Goal: Communication & Community: Answer question/provide support

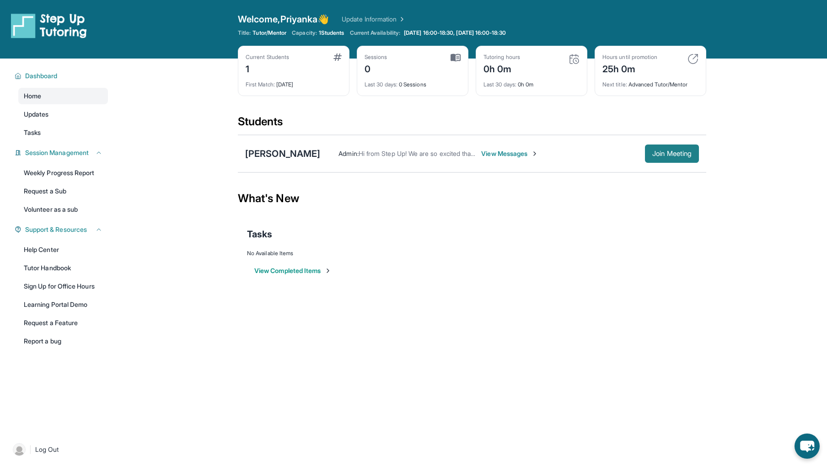
click at [654, 155] on span "Join Meeting" at bounding box center [671, 153] width 39 height 5
click at [286, 77] on div "First Match : 10 days ago" at bounding box center [294, 81] width 96 height 13
click at [513, 153] on span "View Messages" at bounding box center [509, 153] width 57 height 9
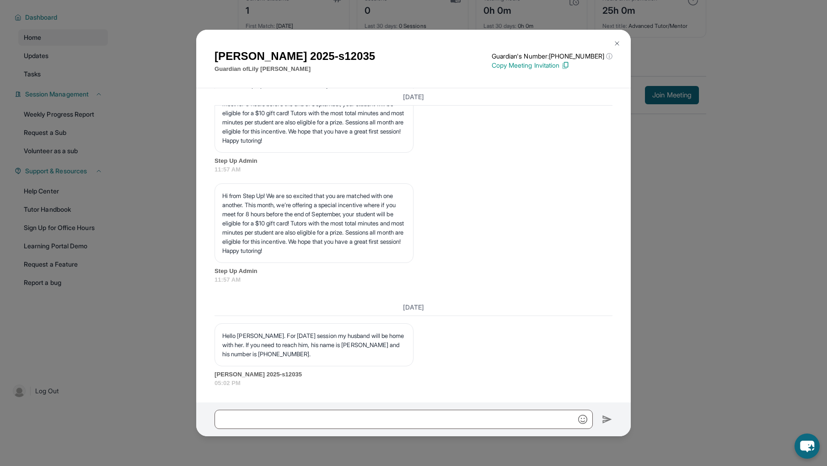
scroll to position [1118, 0]
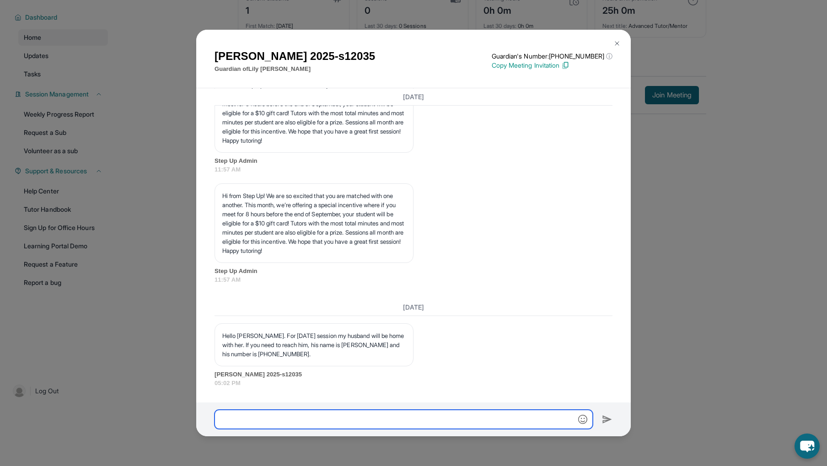
click at [344, 418] on input "text" at bounding box center [403, 419] width 378 height 19
type input "**********"
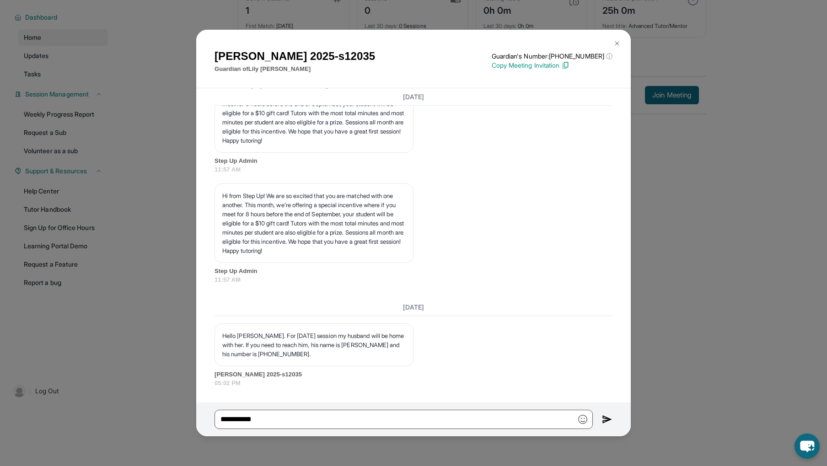
click at [610, 422] on img at bounding box center [607, 419] width 11 height 11
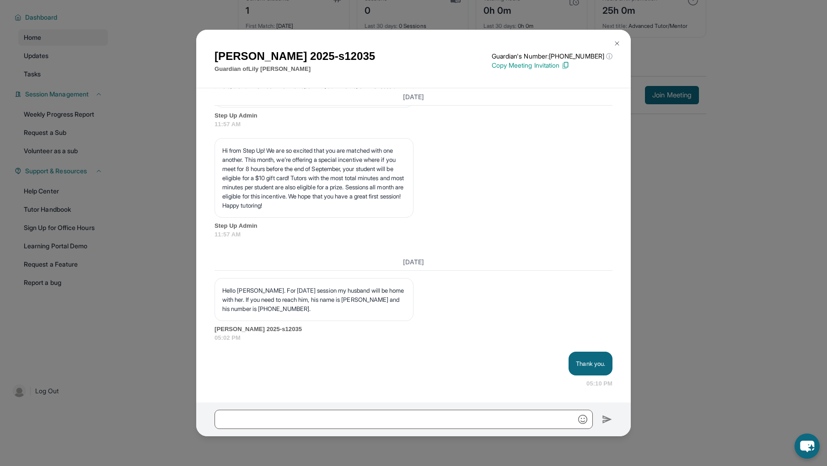
scroll to position [1165, 0]
click at [618, 43] on img at bounding box center [616, 43] width 7 height 7
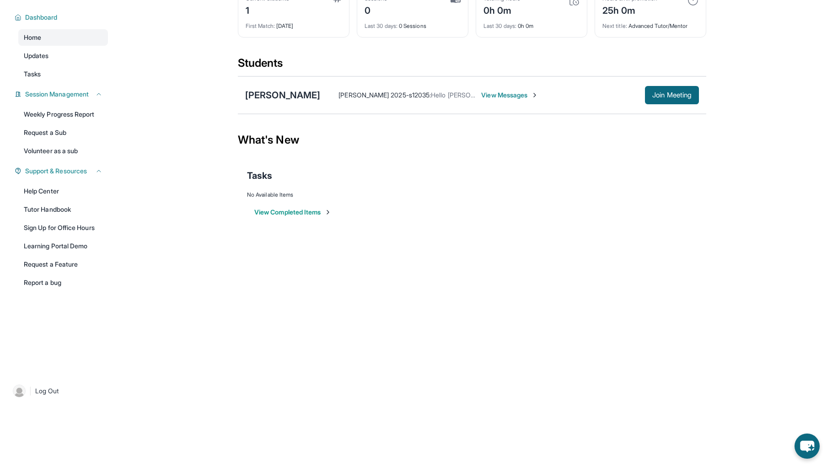
scroll to position [0, 0]
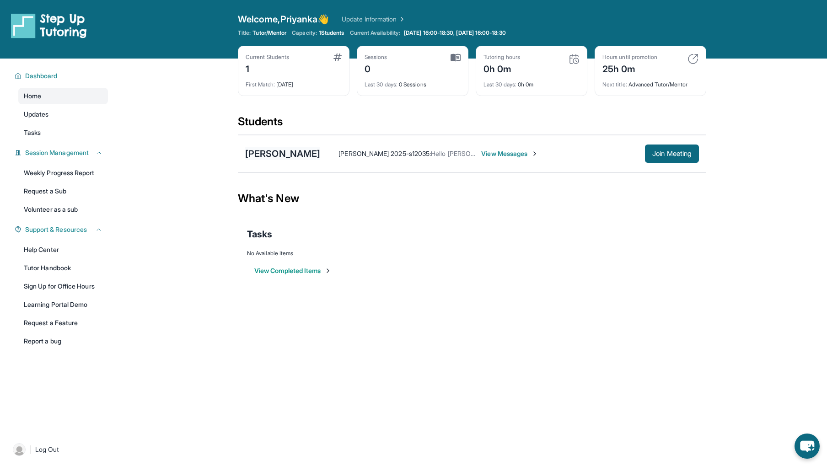
click at [267, 155] on div "[PERSON_NAME]" at bounding box center [282, 153] width 75 height 13
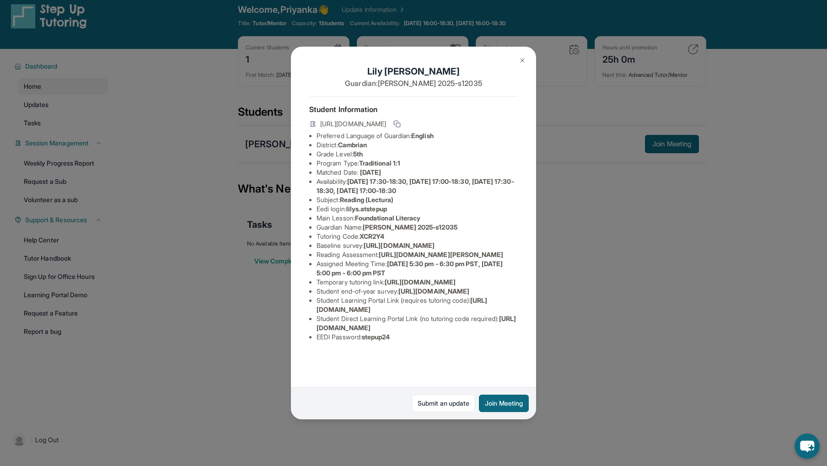
scroll to position [31, 0]
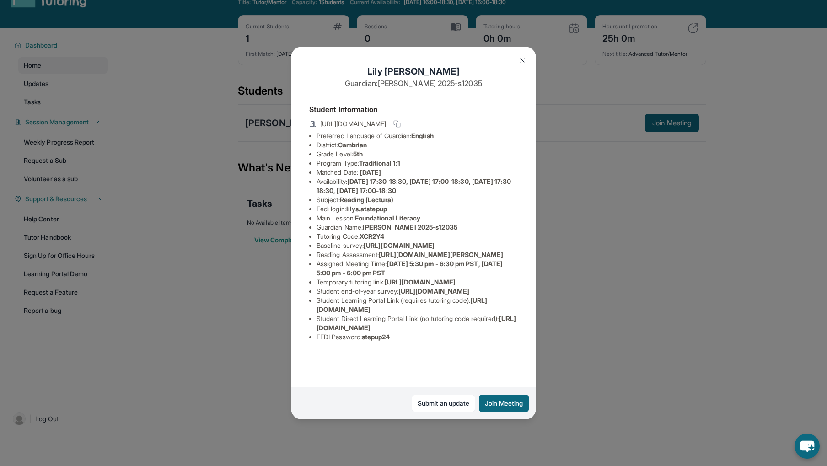
drag, startPoint x: 522, startPoint y: 61, endPoint x: 462, endPoint y: 9, distance: 79.4
click at [522, 61] on img at bounding box center [522, 60] width 7 height 7
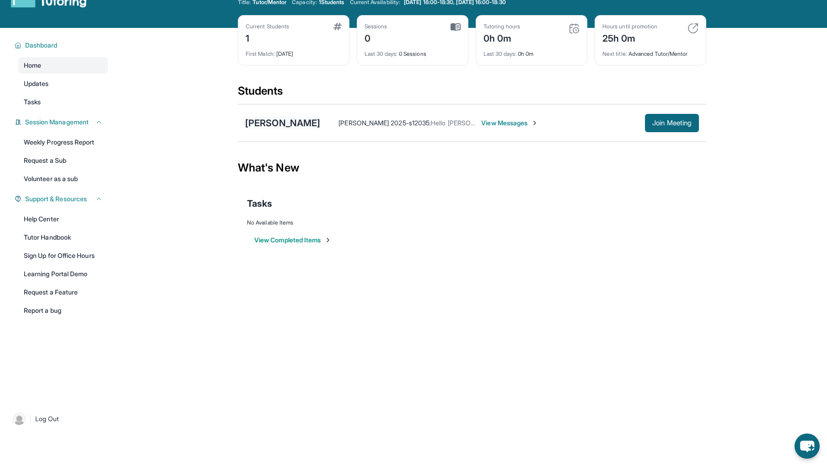
click at [252, 123] on div "[PERSON_NAME]" at bounding box center [282, 123] width 75 height 13
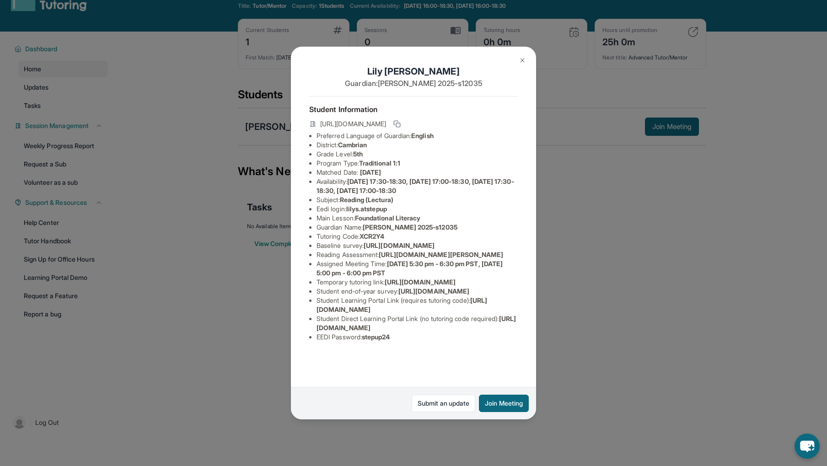
scroll to position [28, 0]
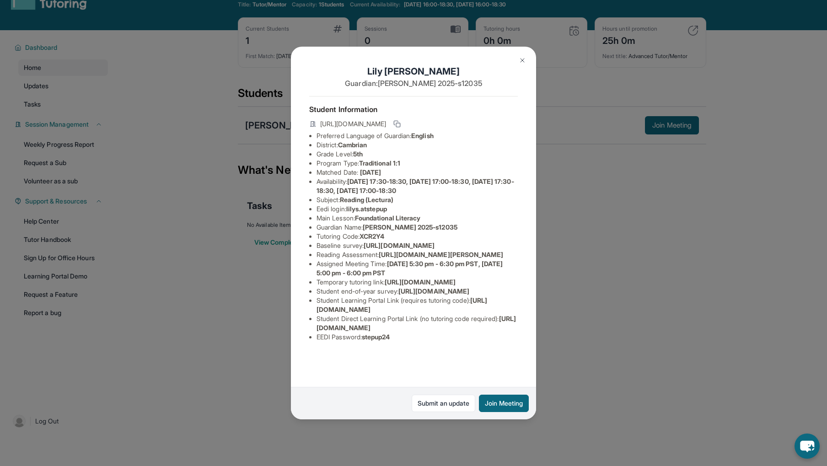
click at [524, 60] on img at bounding box center [522, 60] width 7 height 7
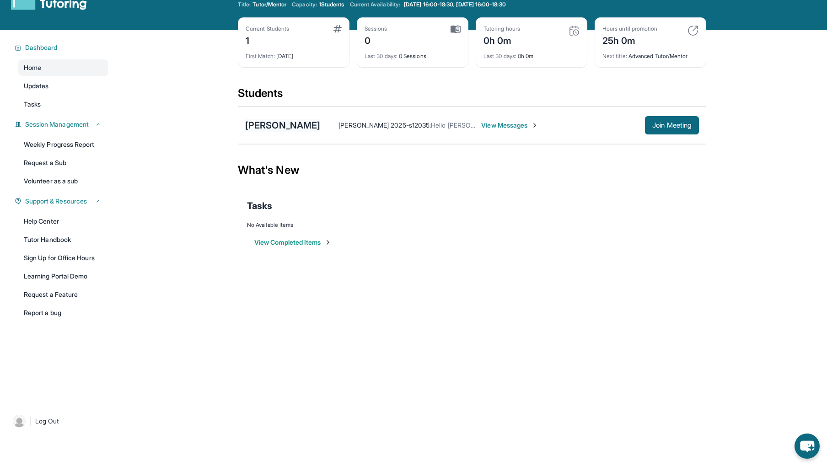
click at [277, 121] on div "[PERSON_NAME]" at bounding box center [282, 125] width 75 height 13
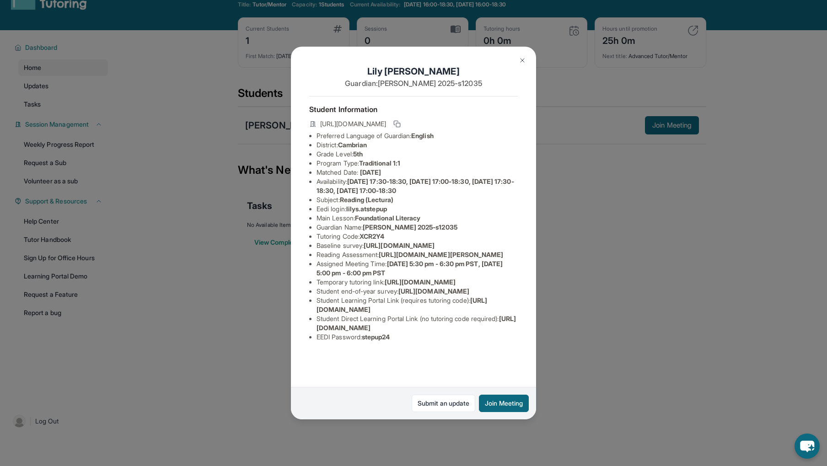
scroll to position [67, 0]
click at [434, 241] on span "https://airtable.com/apprlfn8WjpjBUn2G/shrK0QR6AaNyG5psY?prefill_Type%20of%20Fo…" at bounding box center [399, 245] width 71 height 8
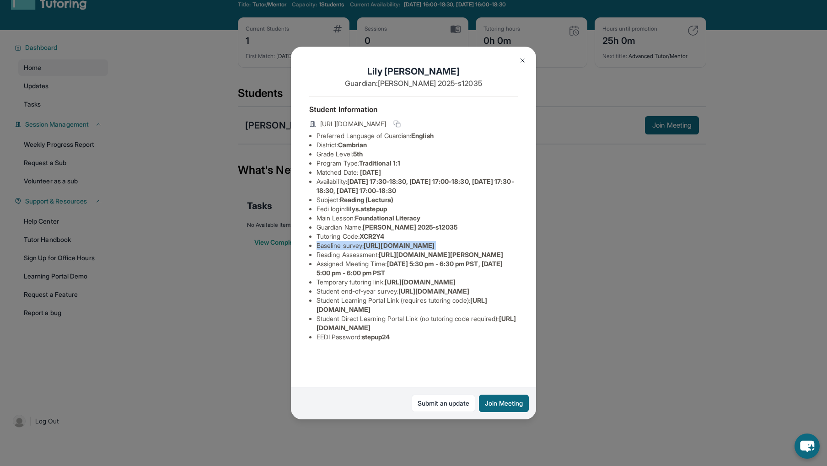
drag, startPoint x: 385, startPoint y: 214, endPoint x: 483, endPoint y: 217, distance: 98.8
click at [491, 250] on li "Reading Assessment : https://sqcb3vat.paperform.co/?id=2025-s12035&name=Lily%20…" at bounding box center [416, 254] width 201 height 9
drag, startPoint x: 507, startPoint y: 233, endPoint x: 396, endPoint y: 215, distance: 112.5
click at [384, 250] on li "Reading Assessment : https://sqcb3vat.paperform.co/?id=2025-s12035&name=Lily%20…" at bounding box center [416, 254] width 201 height 9
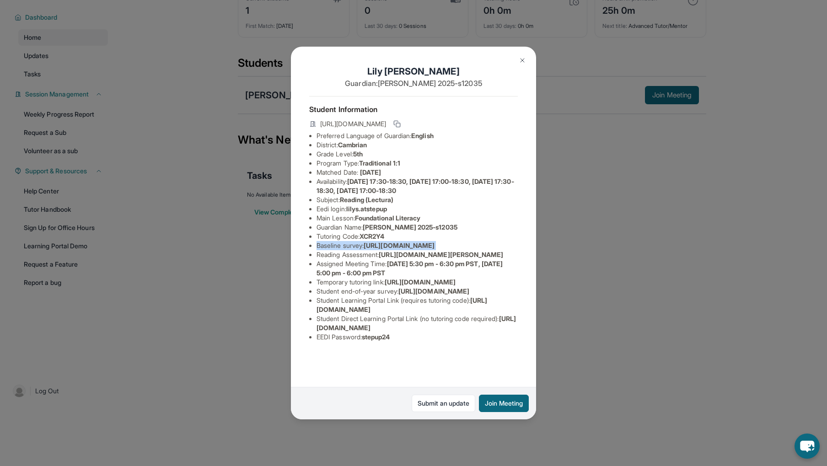
drag, startPoint x: 522, startPoint y: 60, endPoint x: 511, endPoint y: 76, distance: 19.7
click at [522, 60] on img at bounding box center [522, 60] width 7 height 7
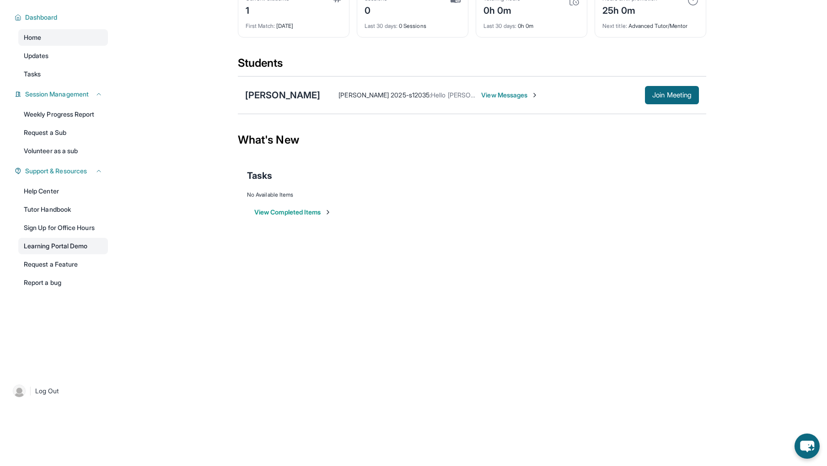
scroll to position [0, 0]
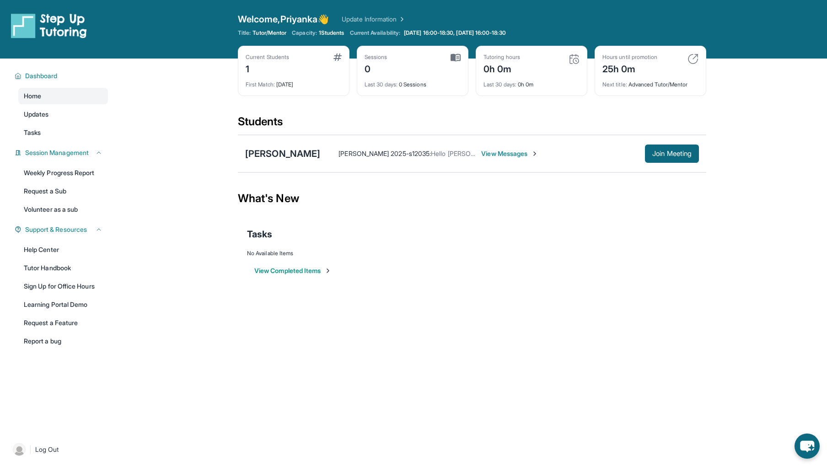
click at [380, 18] on link "Update Information" at bounding box center [374, 19] width 64 height 9
click at [50, 113] on link "Updates" at bounding box center [63, 114] width 90 height 16
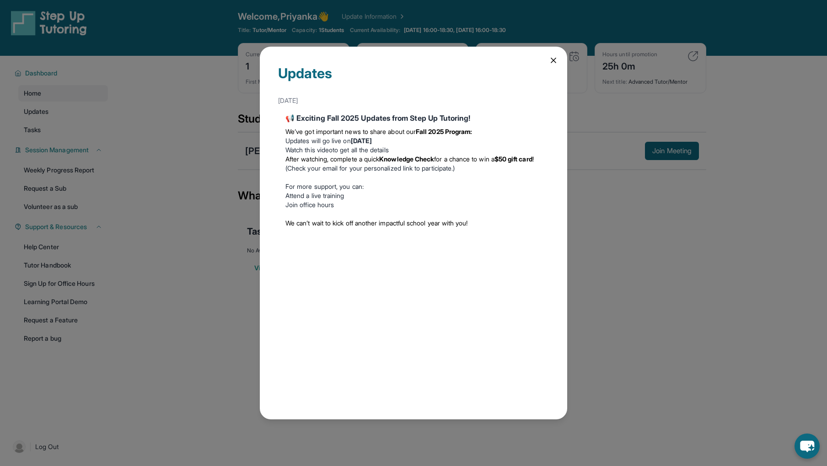
scroll to position [5, 0]
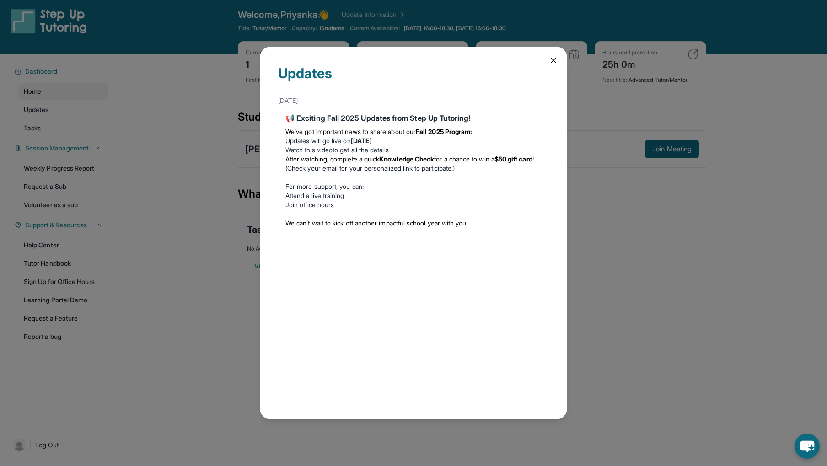
click at [549, 61] on icon at bounding box center [553, 60] width 9 height 9
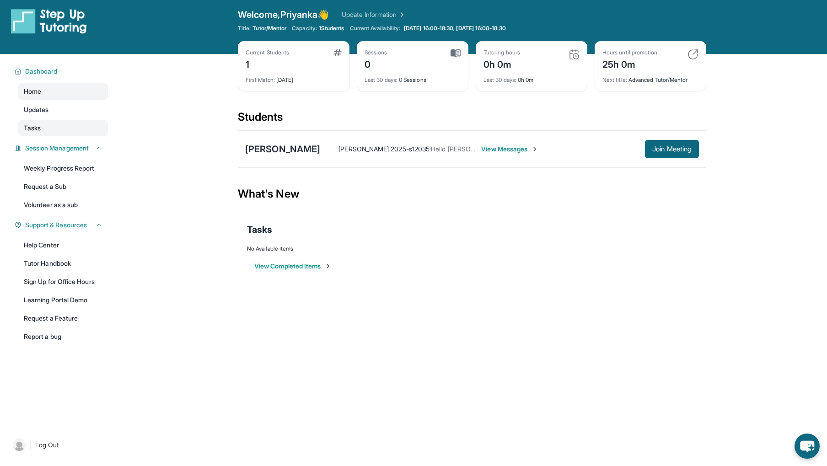
click at [59, 128] on link "Tasks" at bounding box center [63, 128] width 90 height 16
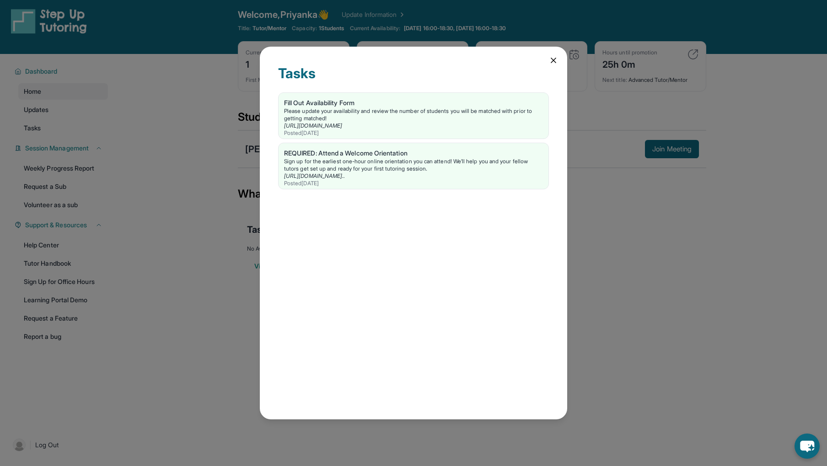
click at [552, 60] on icon at bounding box center [553, 60] width 5 height 5
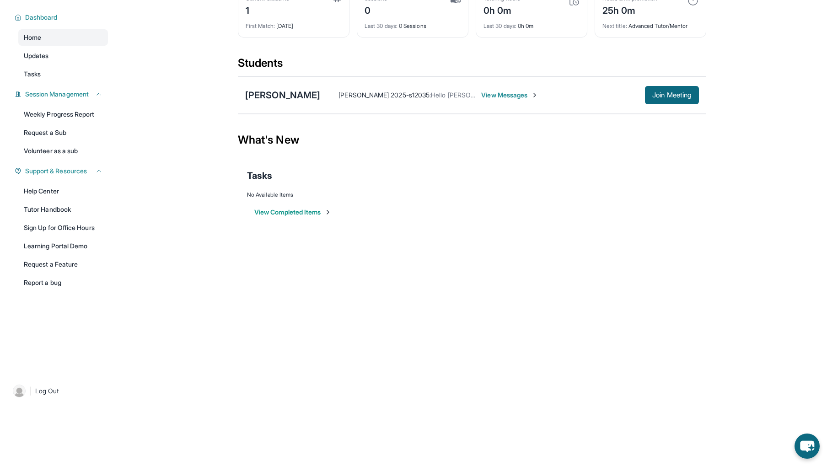
scroll to position [0, 0]
